Goal: Use online tool/utility: Utilize a website feature to perform a specific function

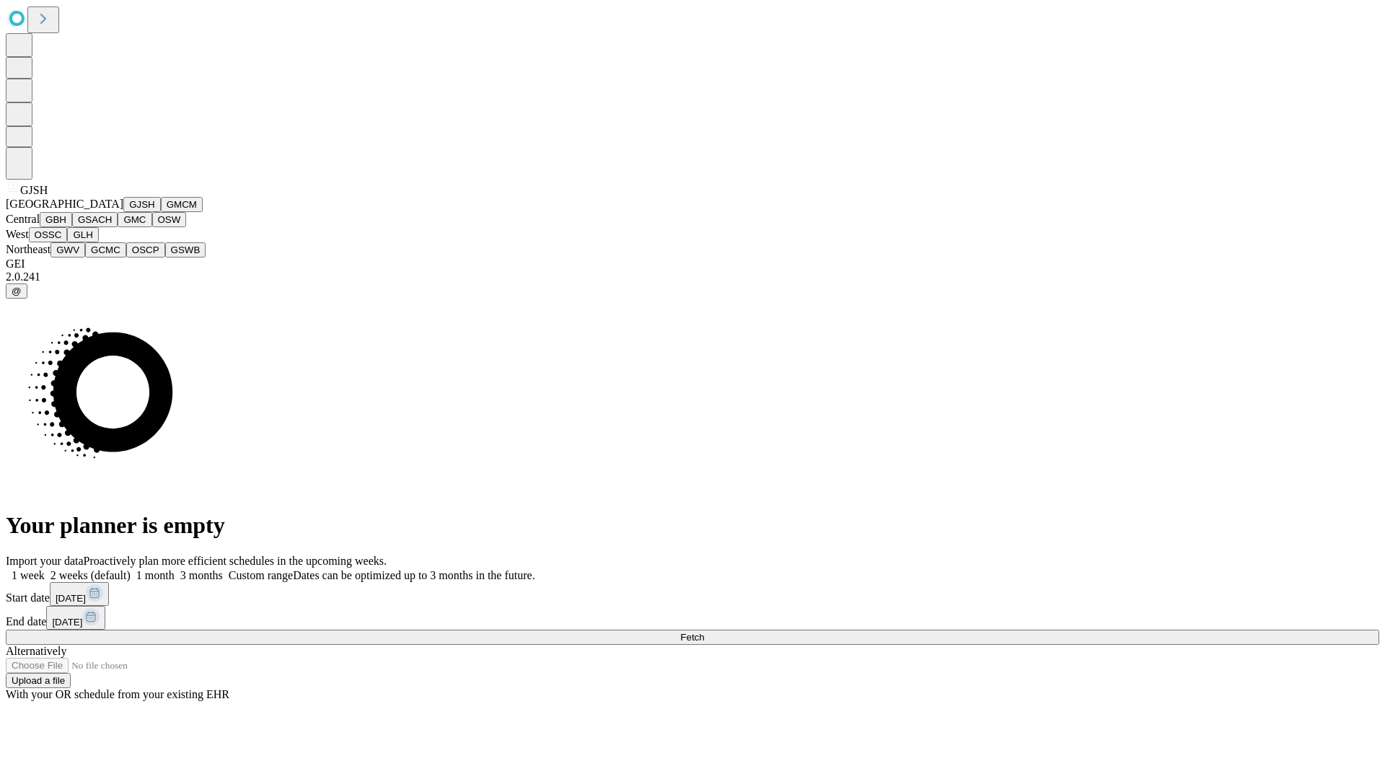
click at [123, 212] on button "GJSH" at bounding box center [142, 204] width 38 height 15
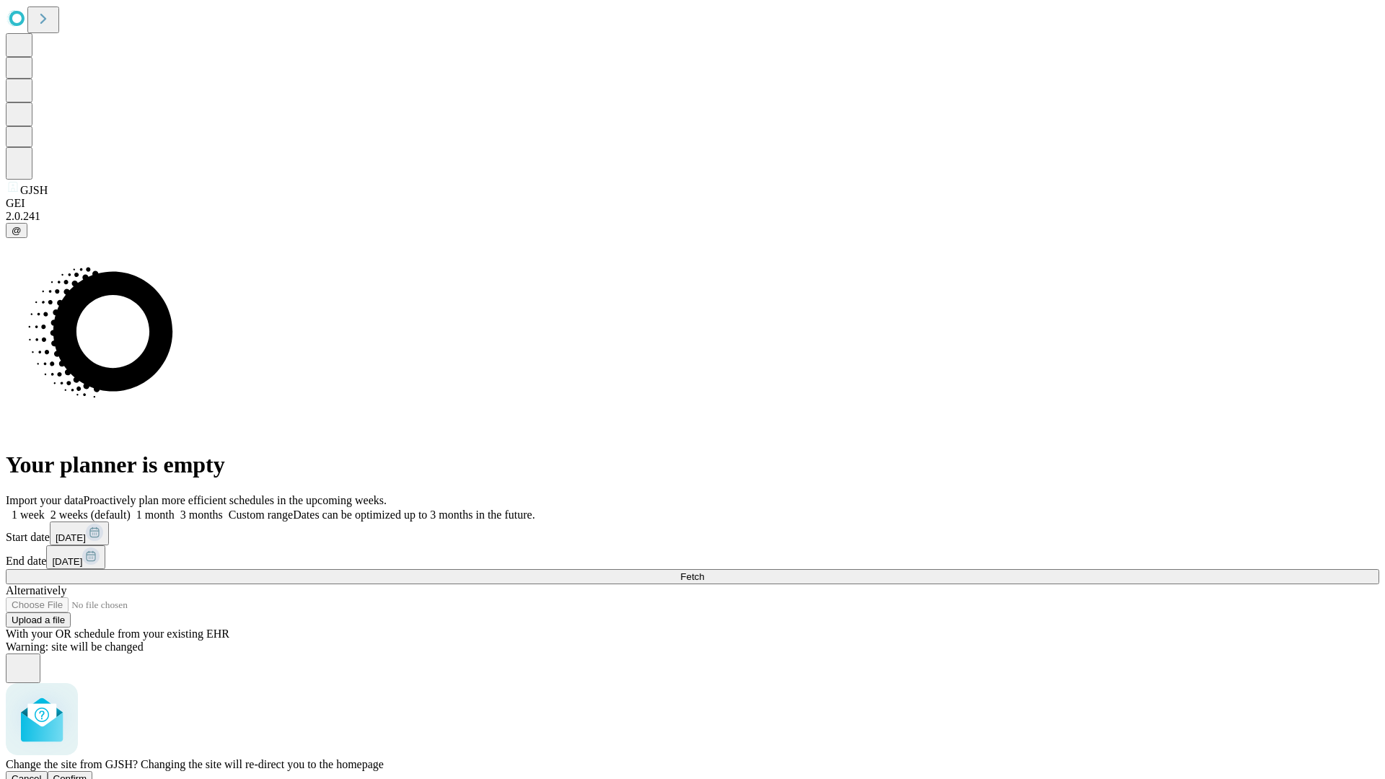
click at [87, 773] on span "Confirm" at bounding box center [70, 778] width 34 height 11
click at [45, 508] on label "1 week" at bounding box center [25, 514] width 39 height 12
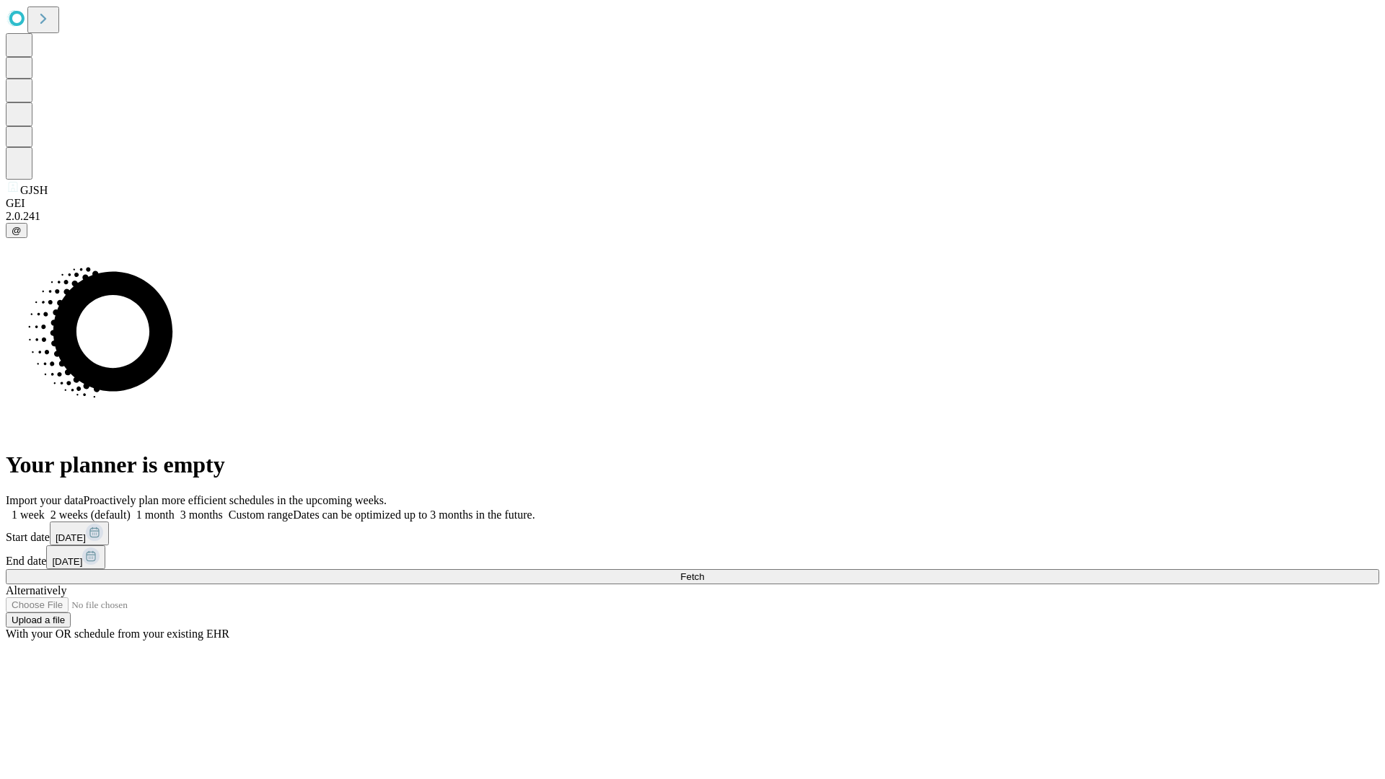
click at [704, 571] on span "Fetch" at bounding box center [692, 576] width 24 height 11
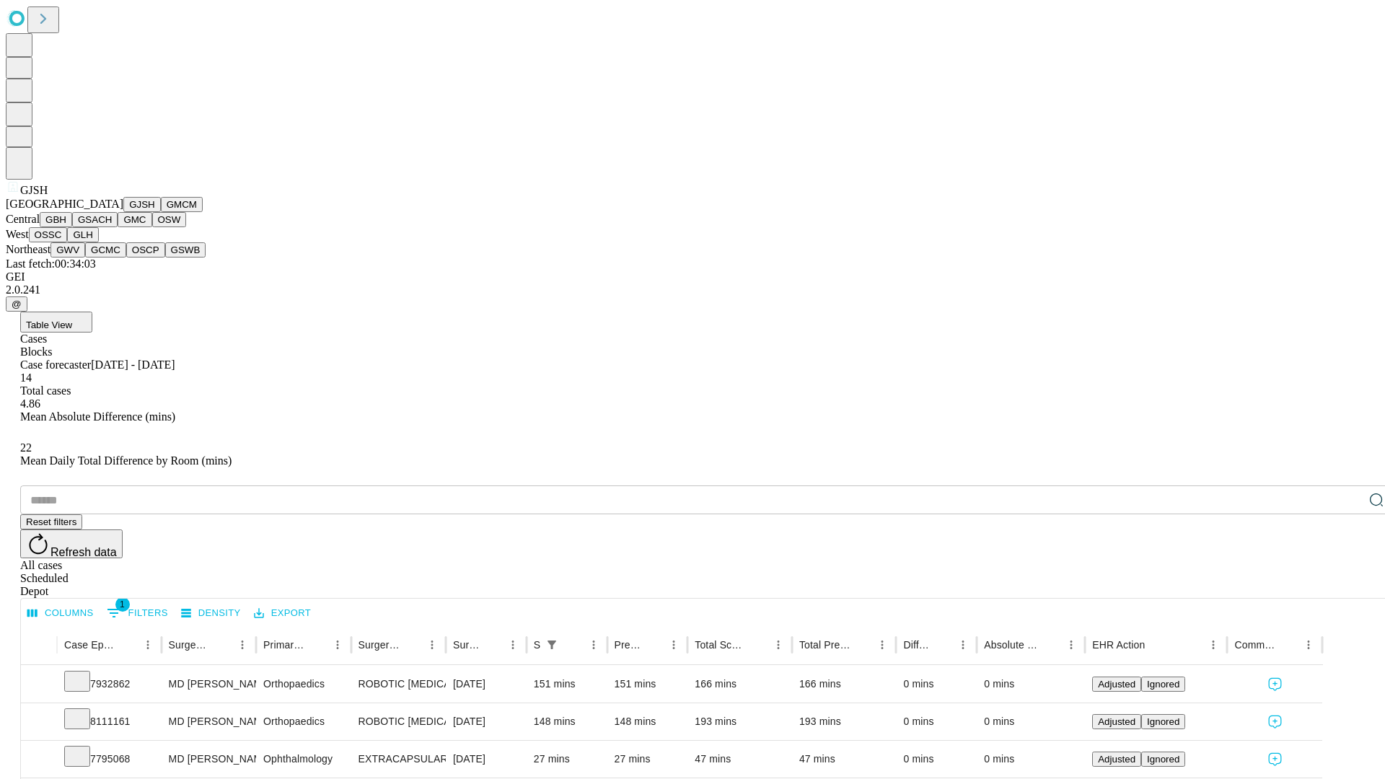
click at [161, 212] on button "GMCM" at bounding box center [182, 204] width 42 height 15
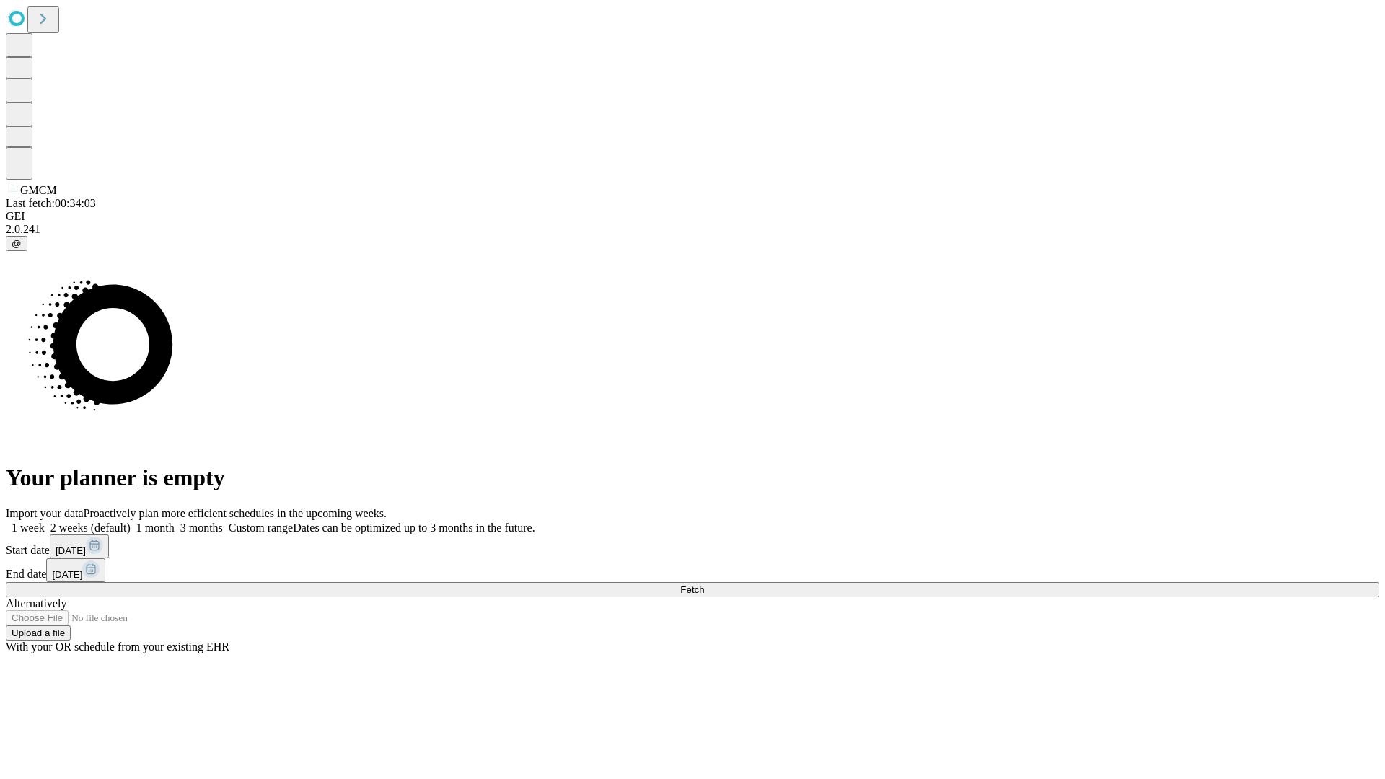
click at [45, 521] on label "1 week" at bounding box center [25, 527] width 39 height 12
click at [704, 584] on span "Fetch" at bounding box center [692, 589] width 24 height 11
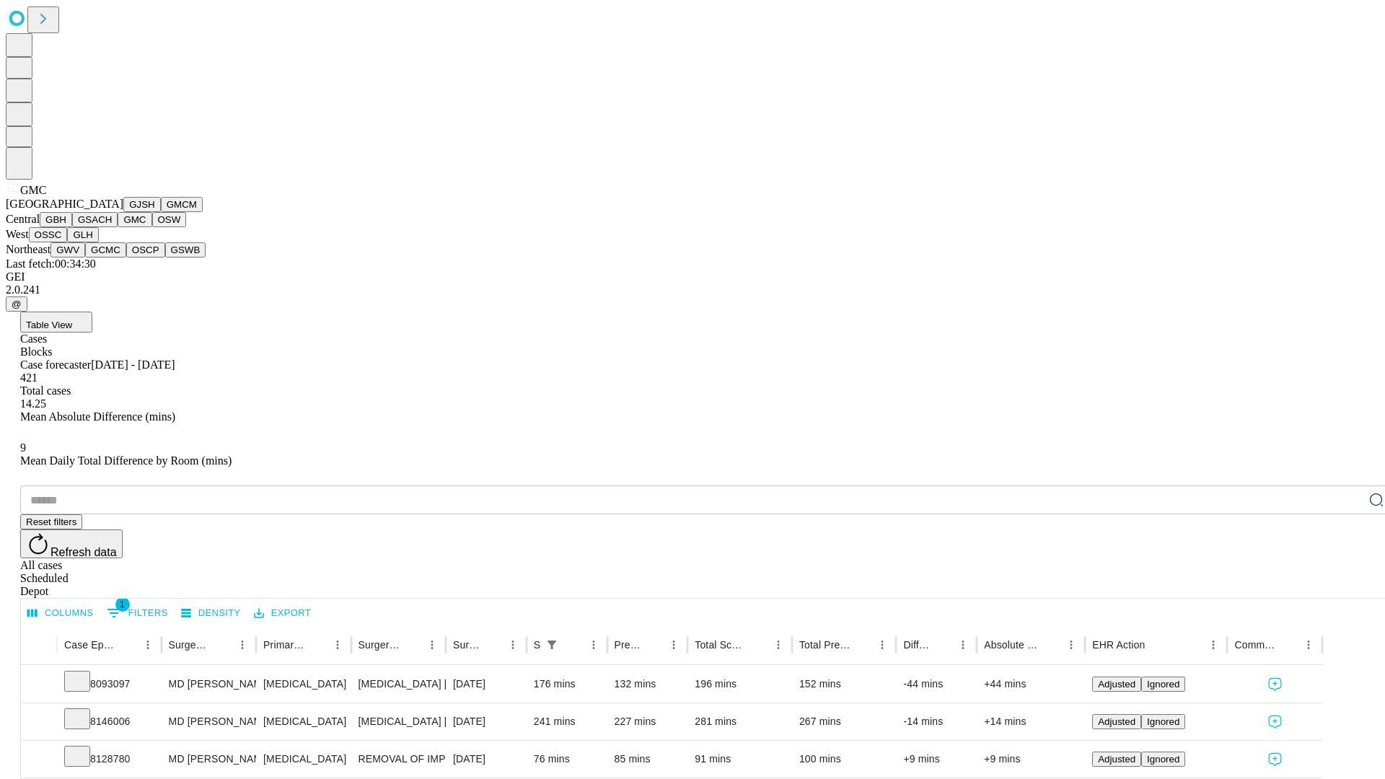
click at [152, 227] on button "OSW" at bounding box center [169, 219] width 35 height 15
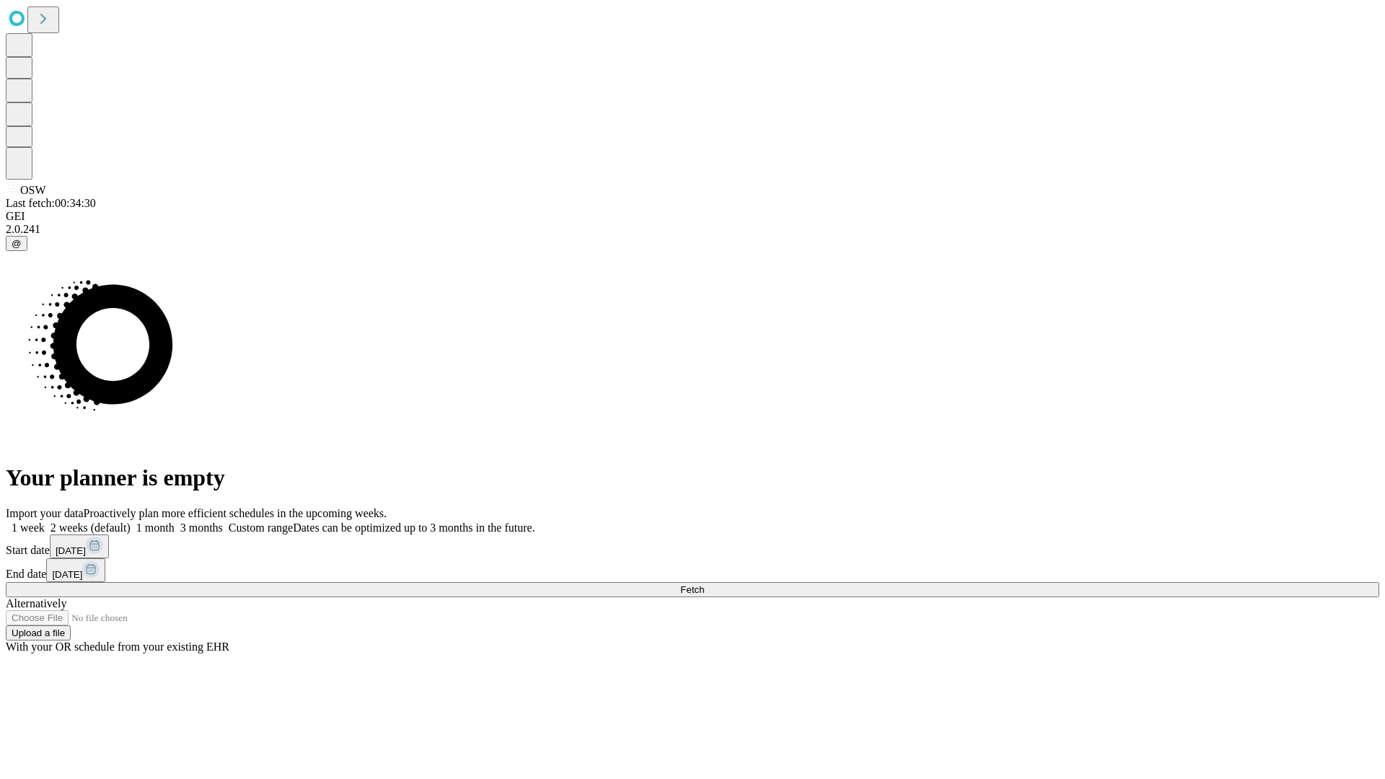
click at [45, 521] on label "1 week" at bounding box center [25, 527] width 39 height 12
click at [704, 584] on span "Fetch" at bounding box center [692, 589] width 24 height 11
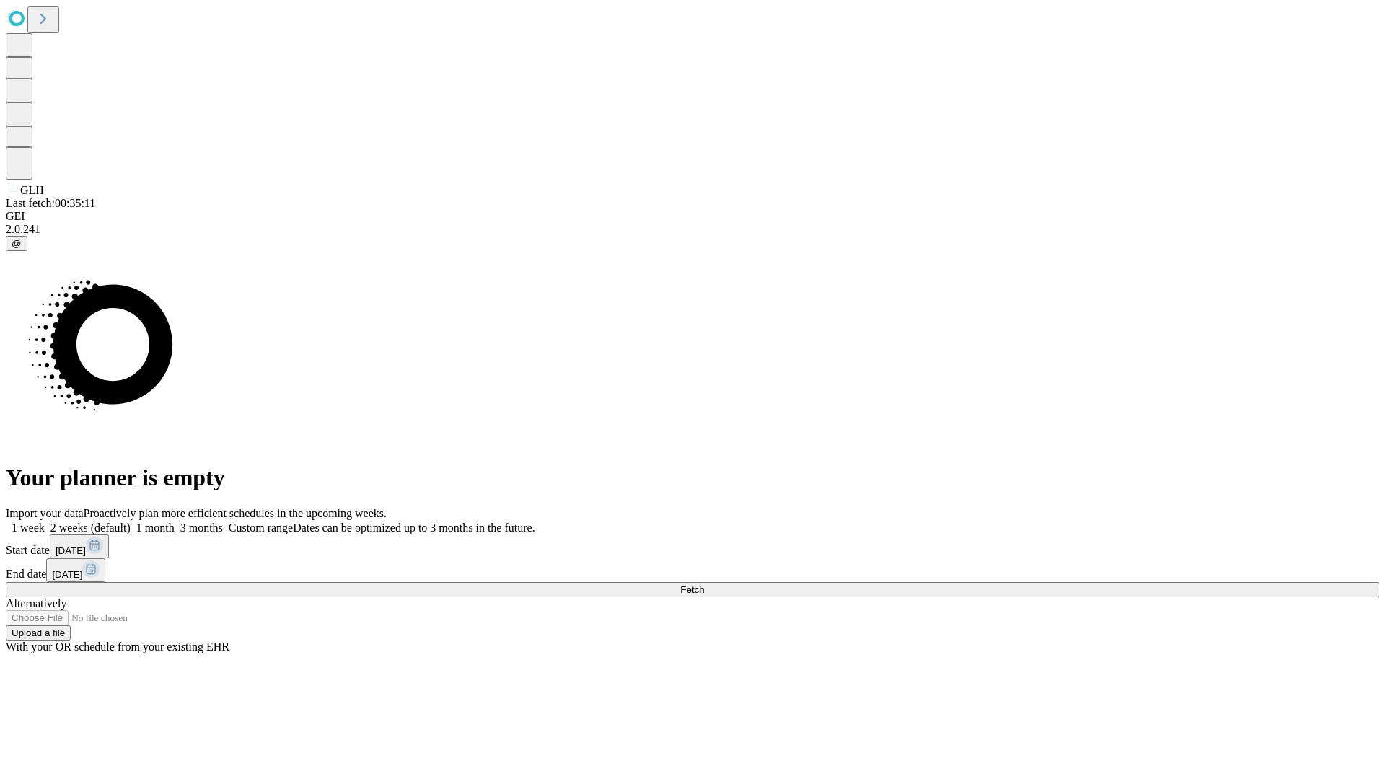
click at [704, 584] on span "Fetch" at bounding box center [692, 589] width 24 height 11
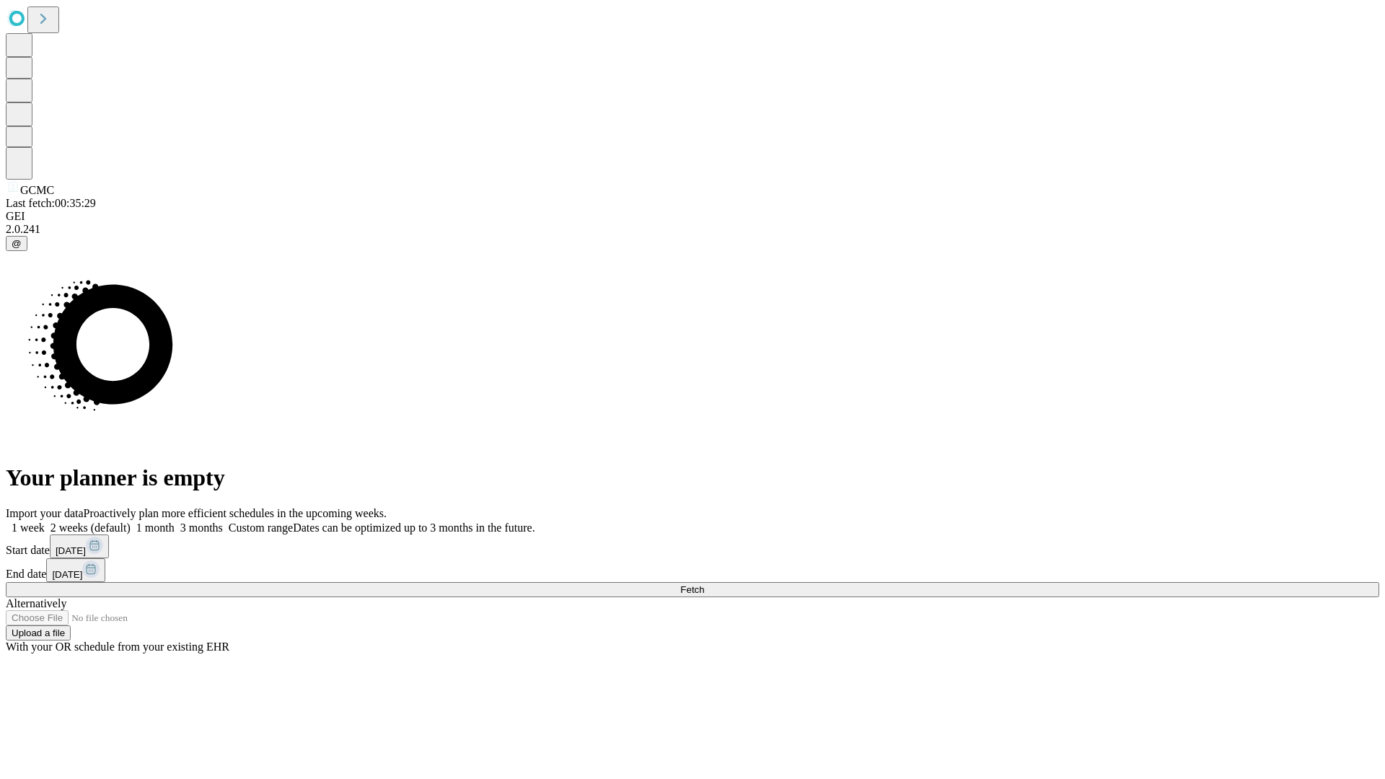
click at [704, 584] on span "Fetch" at bounding box center [692, 589] width 24 height 11
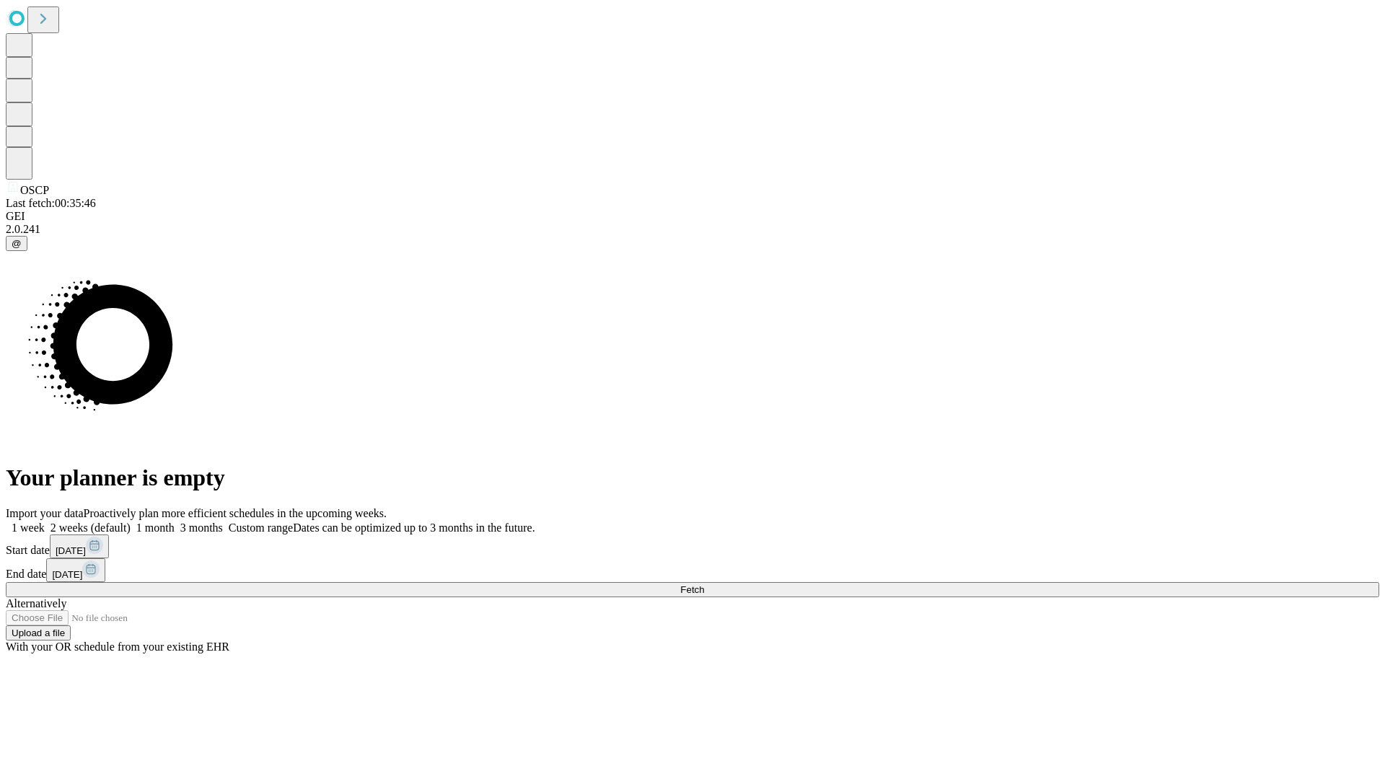
click at [45, 521] on label "1 week" at bounding box center [25, 527] width 39 height 12
click at [704, 584] on span "Fetch" at bounding box center [692, 589] width 24 height 11
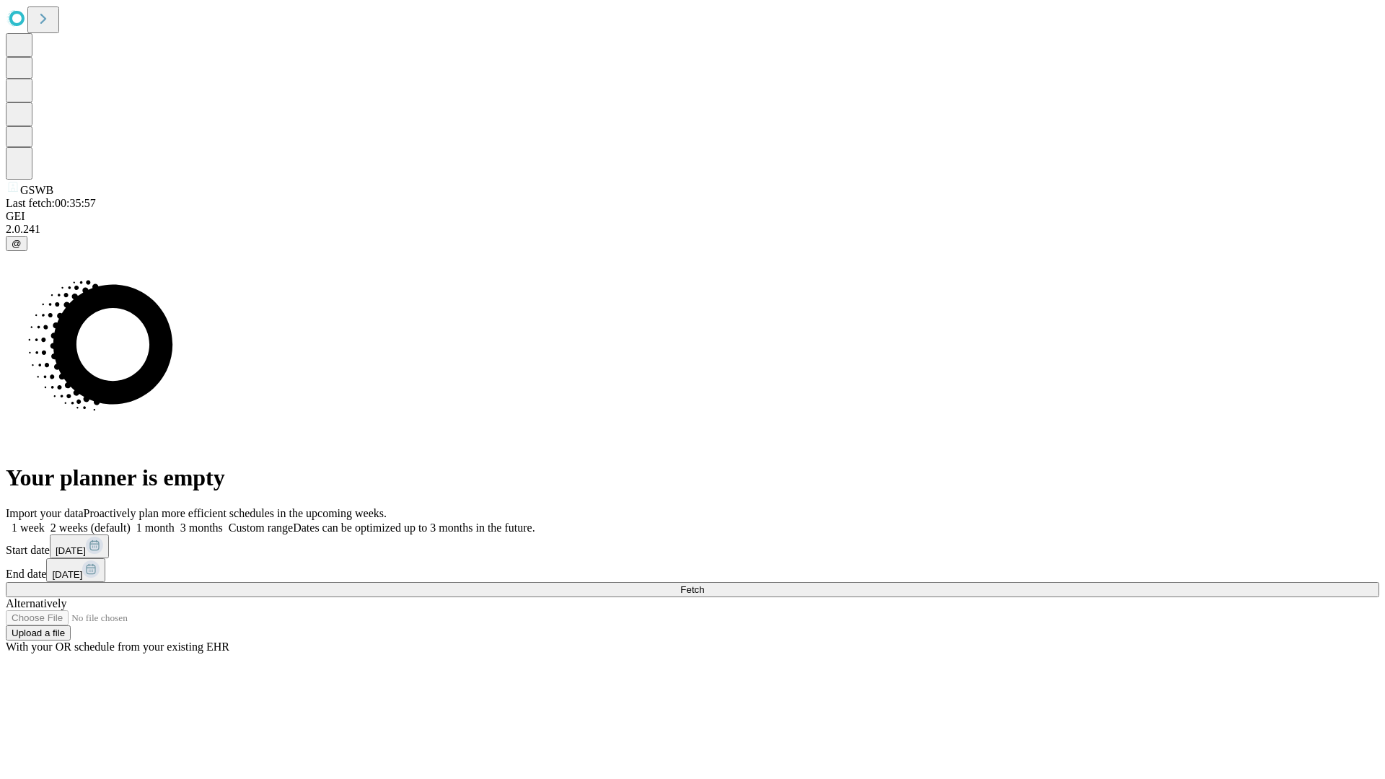
click at [704, 584] on span "Fetch" at bounding box center [692, 589] width 24 height 11
